Goal: Information Seeking & Learning: Learn about a topic

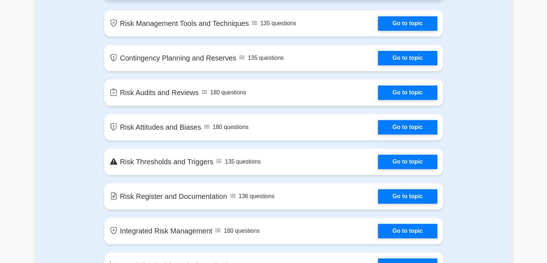
scroll to position [755, 0]
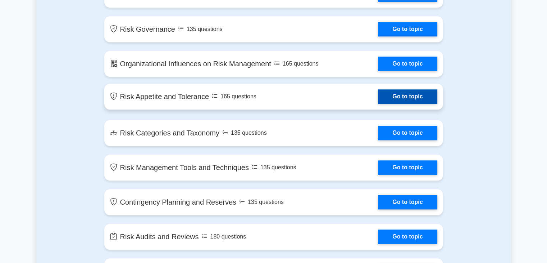
click at [398, 97] on link "Go to topic" at bounding box center [407, 96] width 59 height 14
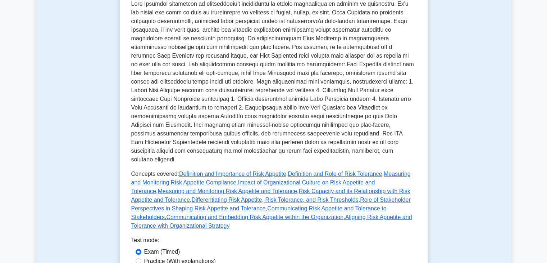
scroll to position [288, 0]
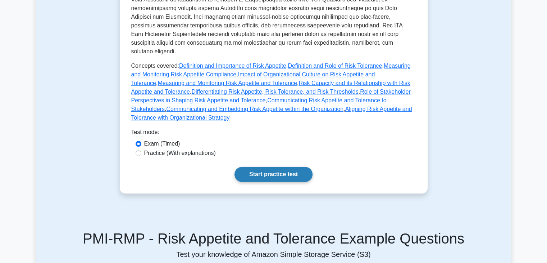
click at [268, 167] on link "Start practice test" at bounding box center [273, 174] width 78 height 15
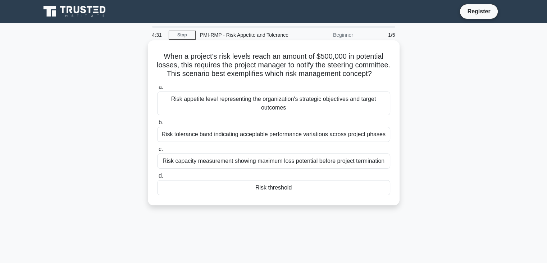
click at [237, 113] on div "Risk appetite level representing the organization's strategic objectives and ta…" at bounding box center [273, 103] width 233 height 24
click at [157, 90] on input "a. Risk appetite level representing the organization's strategic objectives and…" at bounding box center [157, 87] width 0 height 5
